Goal: Transaction & Acquisition: Obtain resource

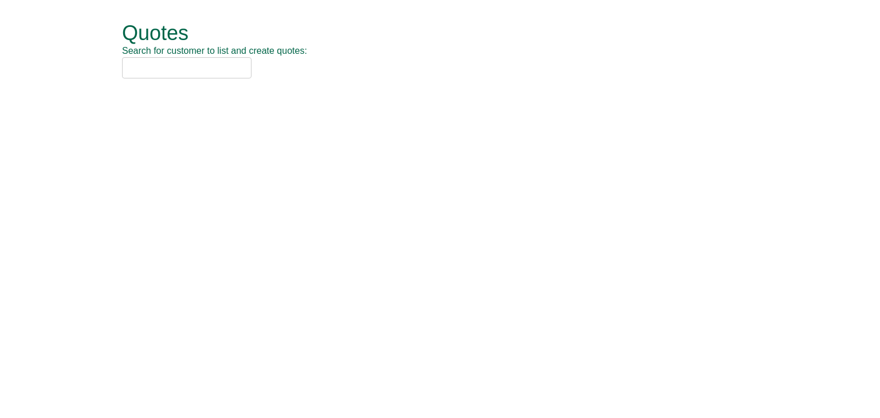
click at [211, 71] on input "text" at bounding box center [186, 67] width 129 height 21
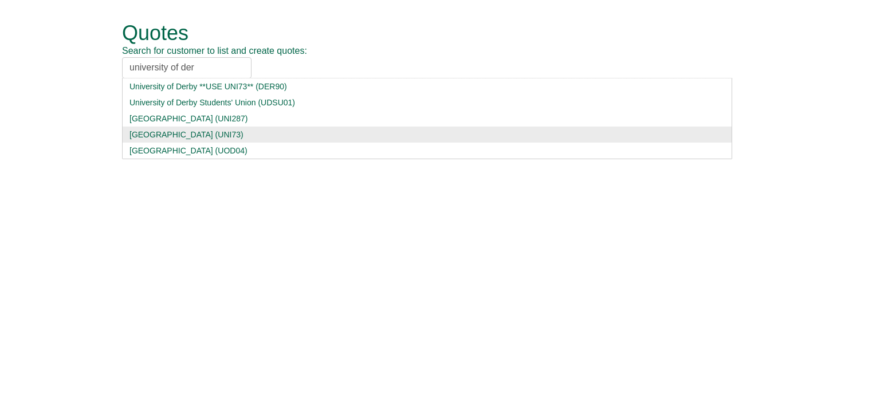
type input "university of der"
click at [193, 129] on div "[GEOGRAPHIC_DATA] (UNI73)" at bounding box center [426, 134] width 595 height 11
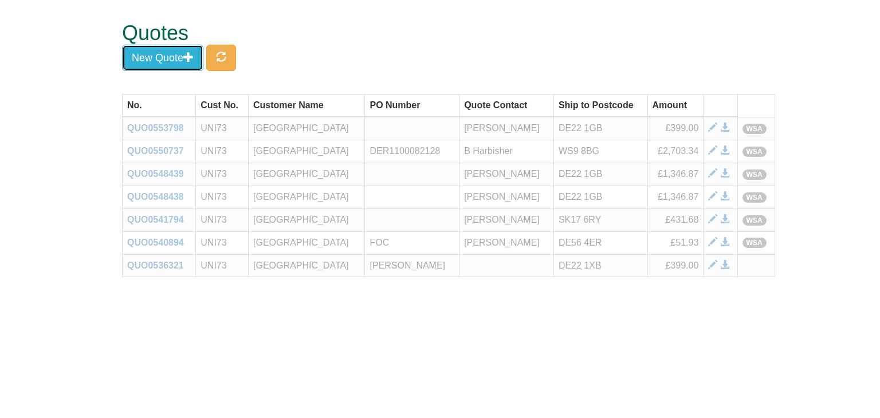
click at [179, 62] on button "New Quote" at bounding box center [162, 58] width 81 height 26
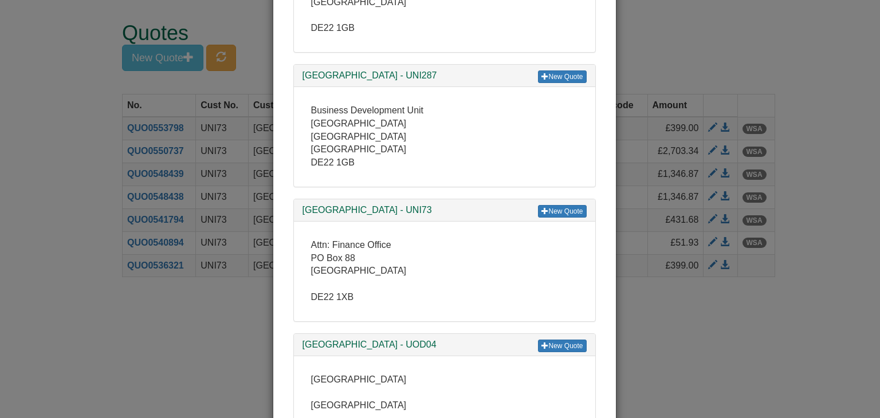
scroll to position [286, 0]
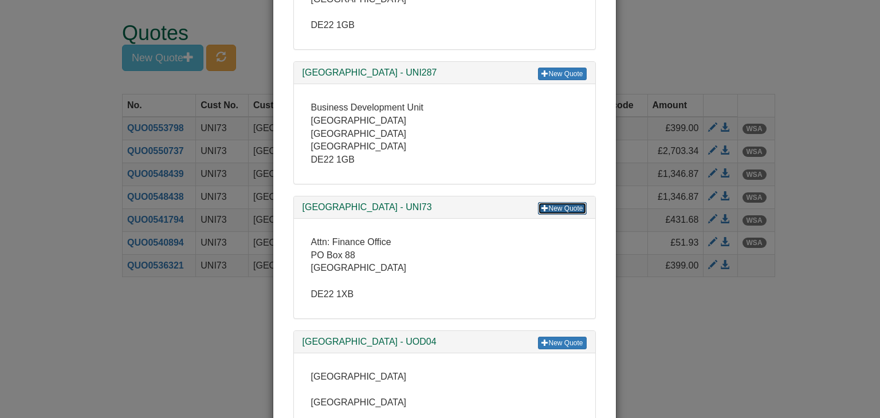
click at [564, 211] on link "New Quote" at bounding box center [562, 208] width 48 height 13
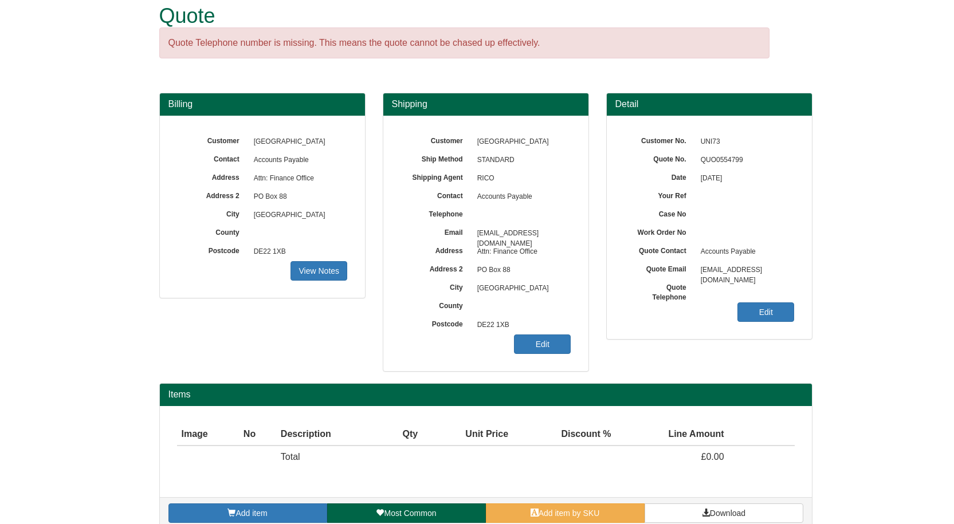
scroll to position [34, 0]
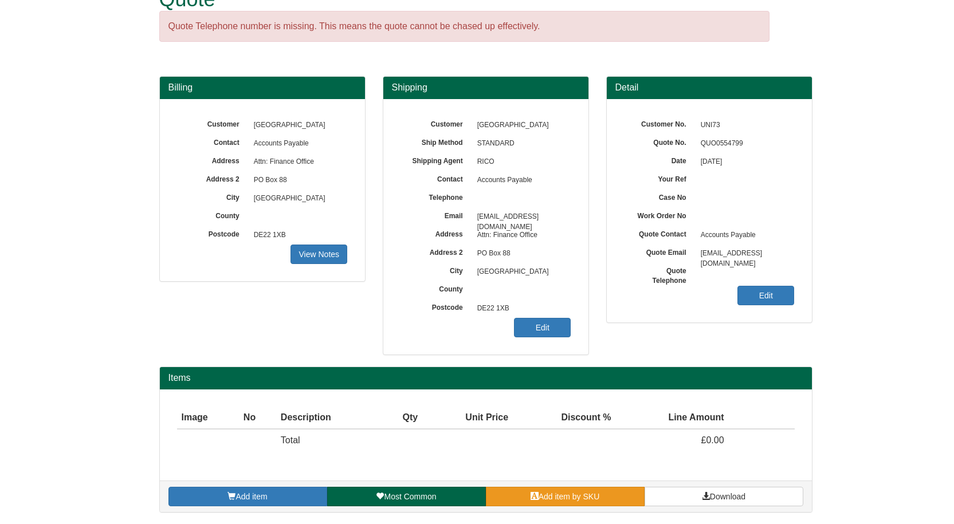
click at [590, 418] on span "Add item by SKU" at bounding box center [568, 496] width 61 height 9
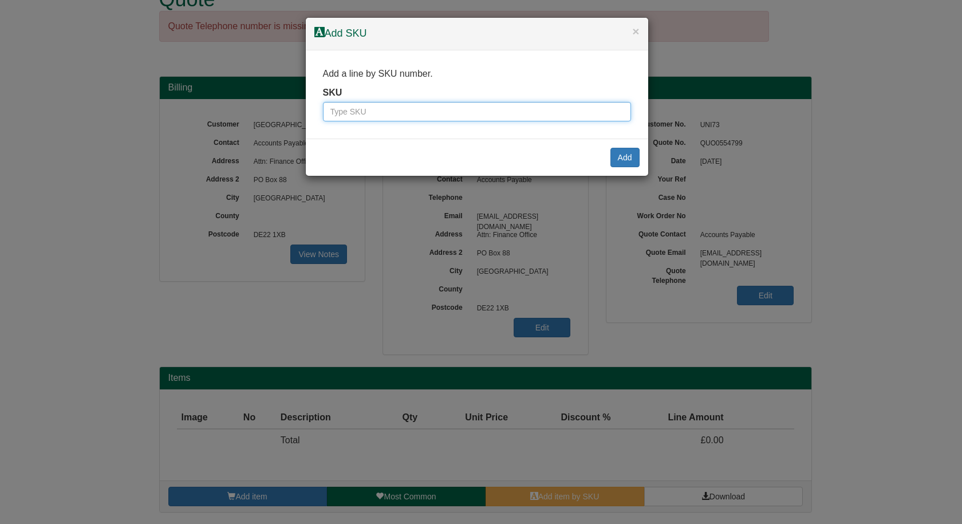
click at [431, 115] on input "text" at bounding box center [477, 111] width 308 height 19
type input "100017137"
click at [629, 156] on button "Add" at bounding box center [625, 157] width 29 height 19
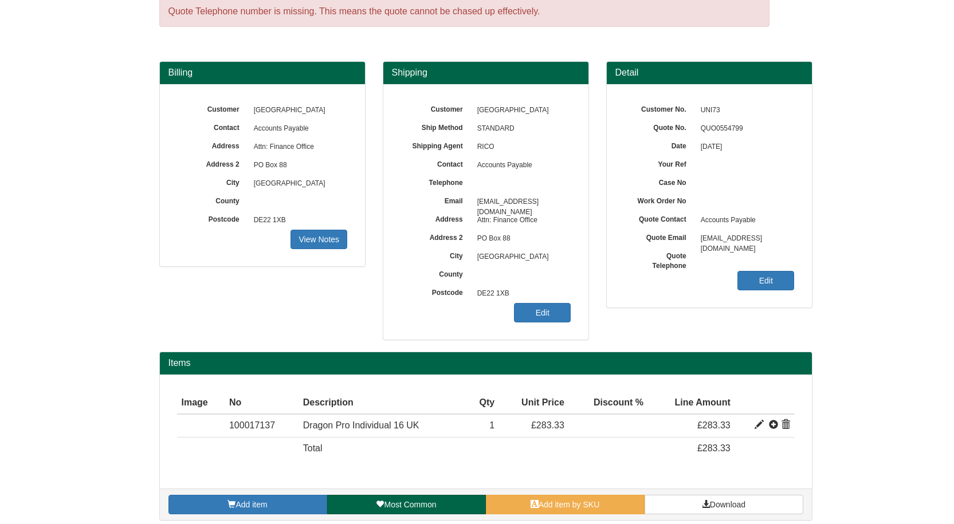
scroll to position [57, 0]
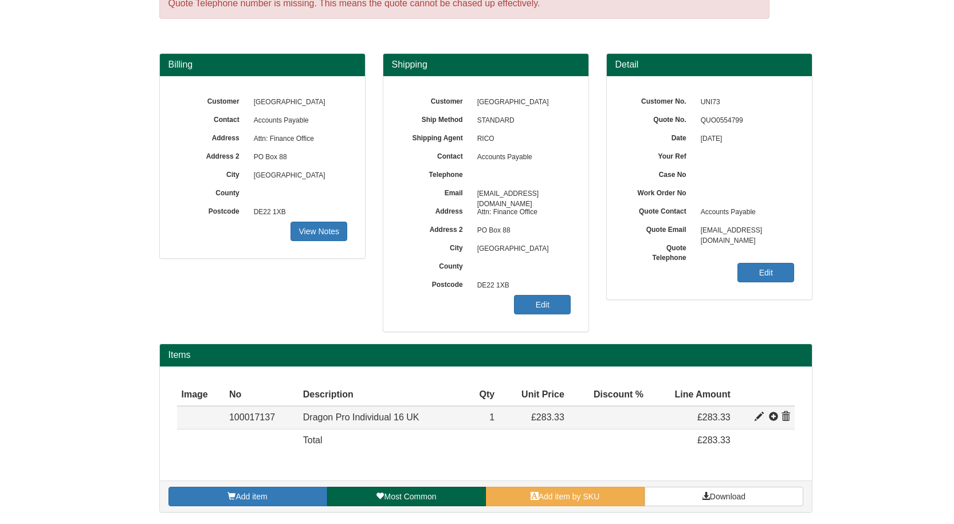
click at [755, 415] on span at bounding box center [758, 416] width 9 height 9
type input "Dragon Pro Individual 16 UK"
type input "Upgrade From DPI 15 - for Windows"
type input "235.73"
type input "283.33"
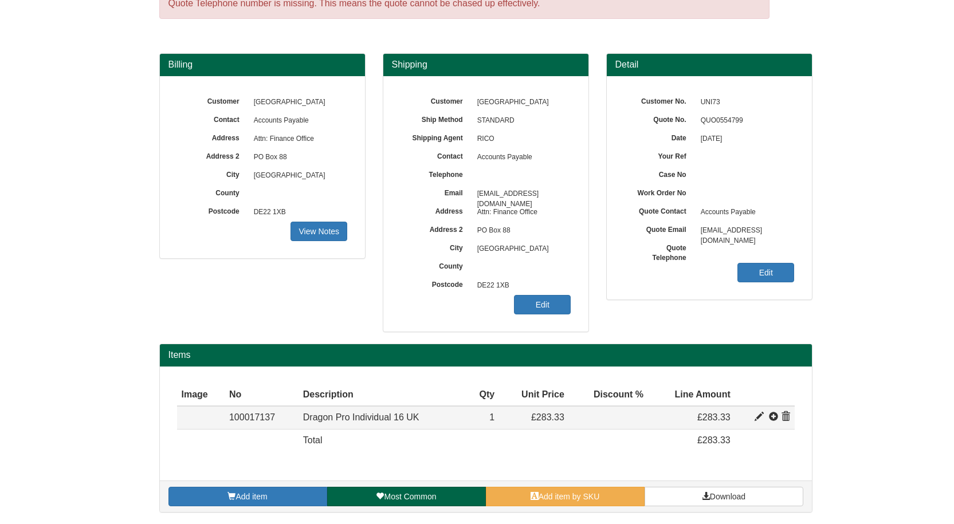
type input "283.33"
type input "1"
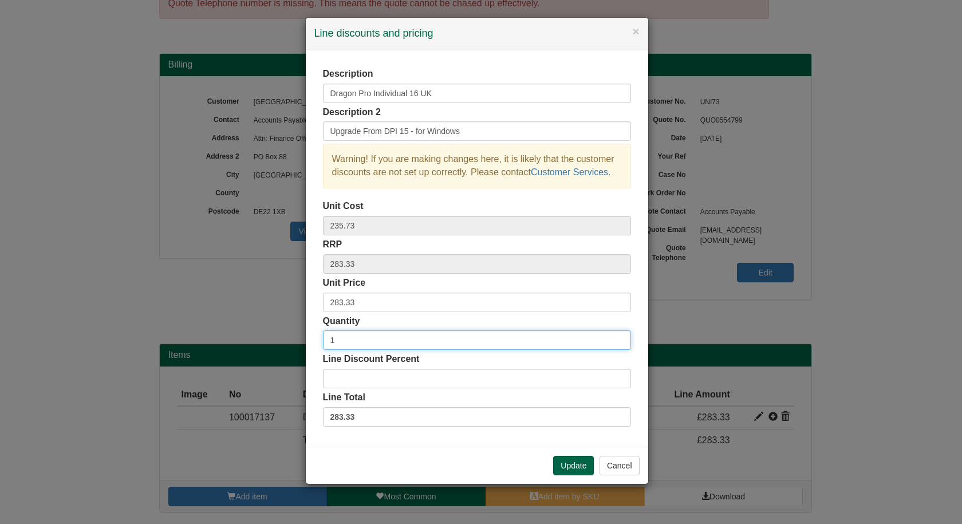
drag, startPoint x: 341, startPoint y: 344, endPoint x: 314, endPoint y: 345, distance: 26.4
click at [314, 345] on div "Description Dragon Pro Individual 16 UK Description 2 Upgrade From DPI 15 - for…" at bounding box center [477, 248] width 342 height 396
type input "6"
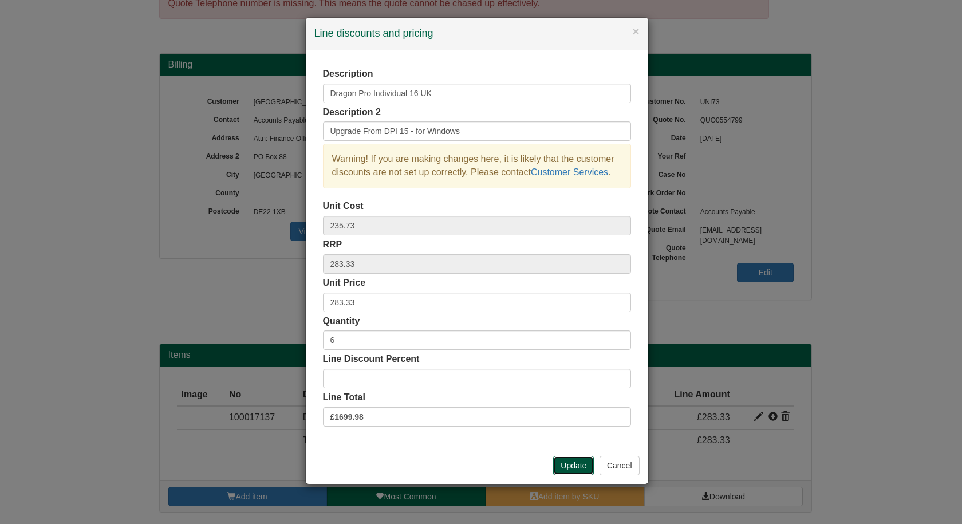
click at [570, 418] on button "Update" at bounding box center [573, 465] width 41 height 19
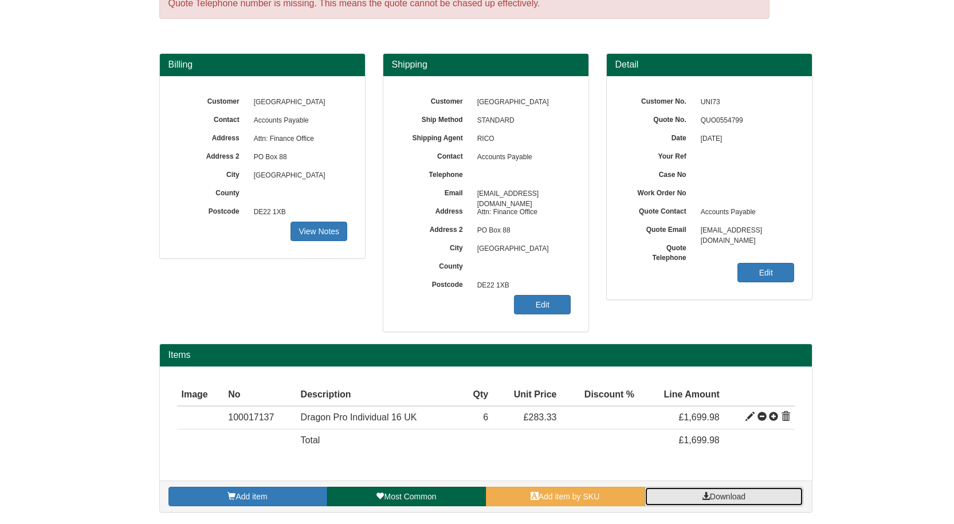
click at [712, 418] on span "Download" at bounding box center [728, 496] width 36 height 9
